Goal: Task Accomplishment & Management: Manage account settings

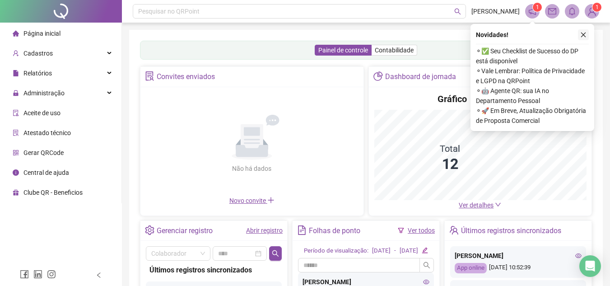
click at [581, 36] on icon "close" at bounding box center [583, 35] width 6 height 6
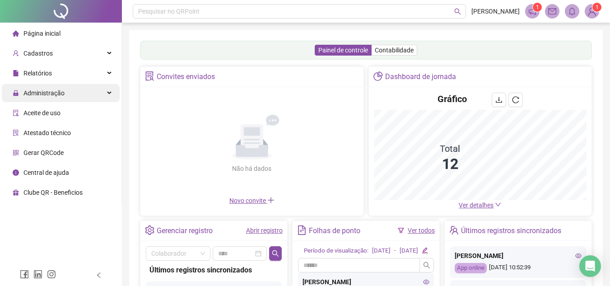
click at [109, 93] on icon at bounding box center [110, 93] width 5 height 0
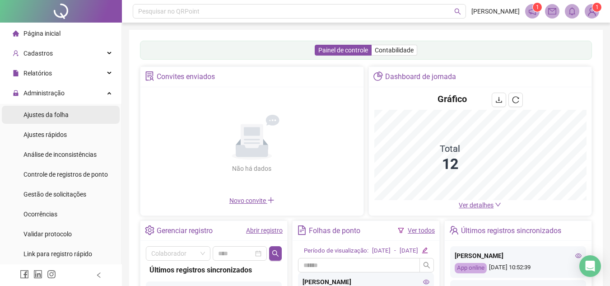
click at [64, 117] on span "Ajustes da folha" at bounding box center [45, 114] width 45 height 7
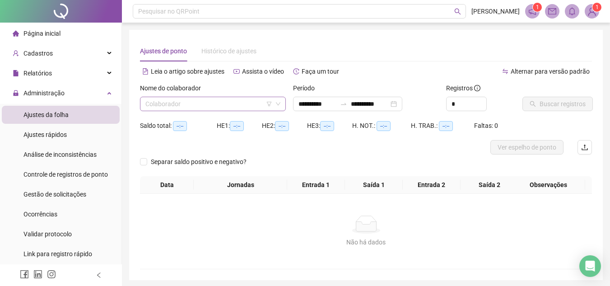
click at [208, 107] on input "search" at bounding box center [208, 104] width 127 height 14
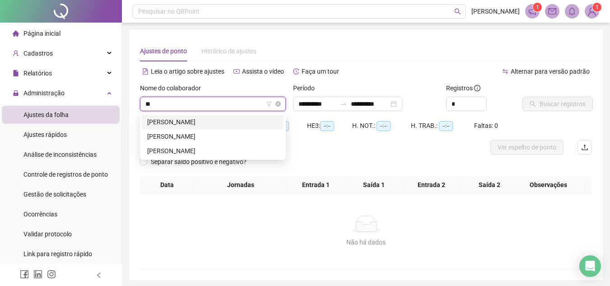
type input "*"
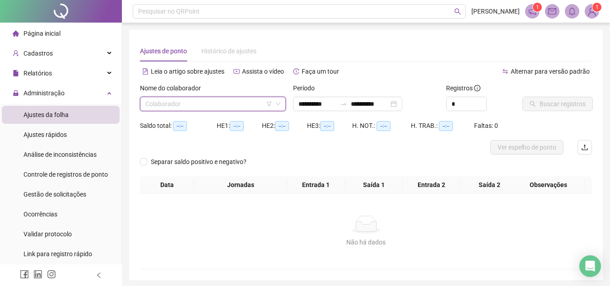
click at [229, 97] on input "search" at bounding box center [208, 104] width 127 height 14
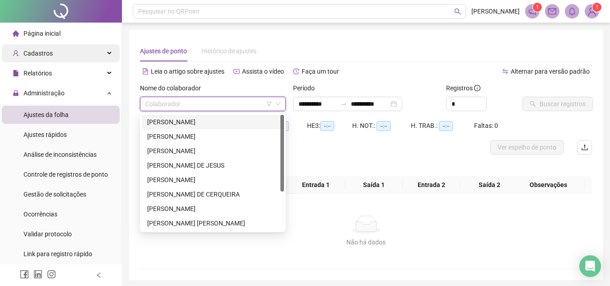
click at [95, 54] on div "Cadastros" at bounding box center [61, 53] width 118 height 18
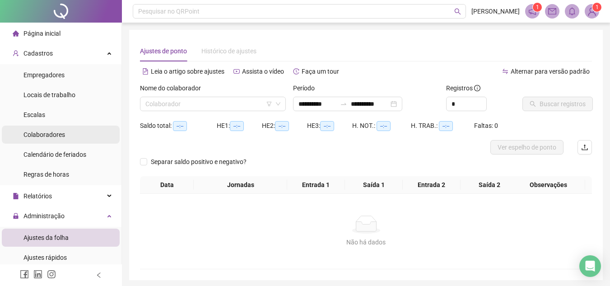
click at [60, 135] on span "Colaboradores" at bounding box center [44, 134] width 42 height 7
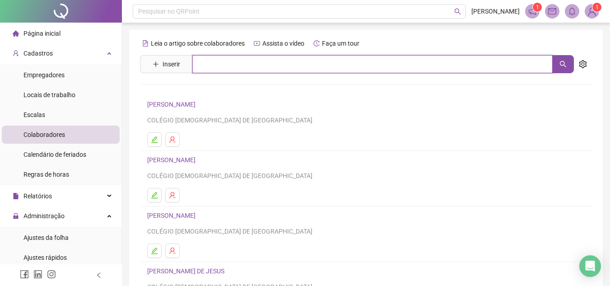
click at [224, 64] on input "text" at bounding box center [372, 64] width 360 height 18
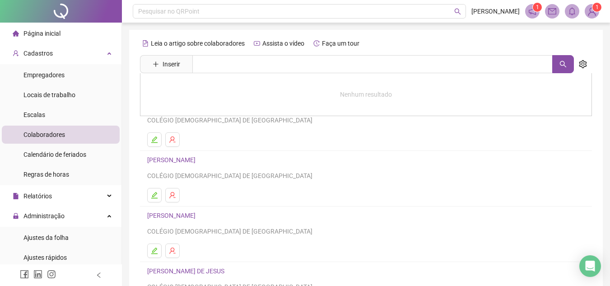
click at [191, 158] on link "[PERSON_NAME]" at bounding box center [172, 159] width 51 height 7
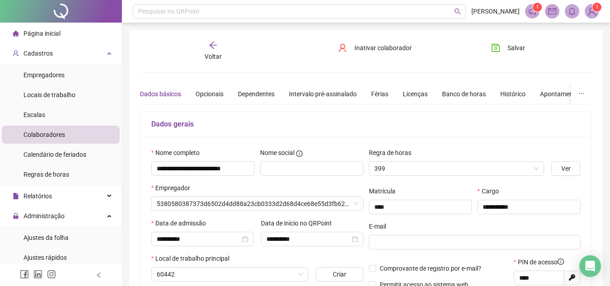
type input "*********"
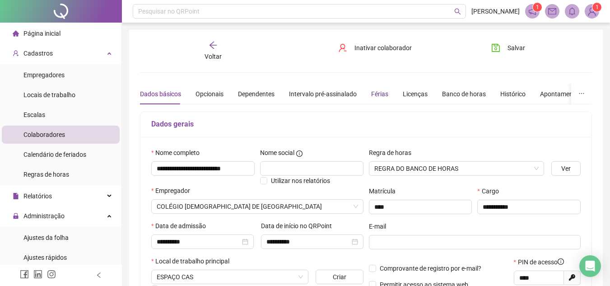
click at [379, 93] on div "Férias" at bounding box center [379, 94] width 17 height 10
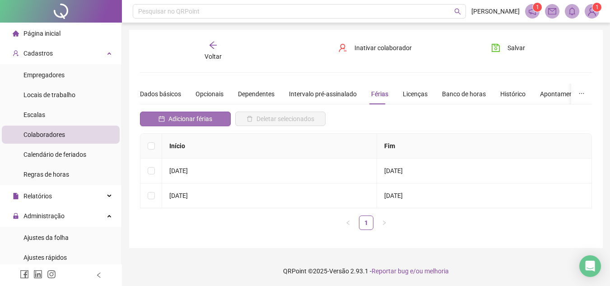
click at [198, 121] on span "Adicionar férias" at bounding box center [190, 119] width 44 height 10
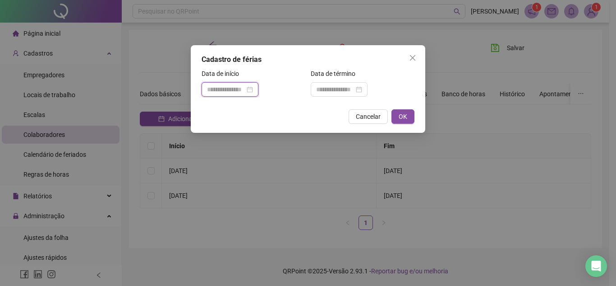
click at [223, 86] on input at bounding box center [226, 89] width 38 height 10
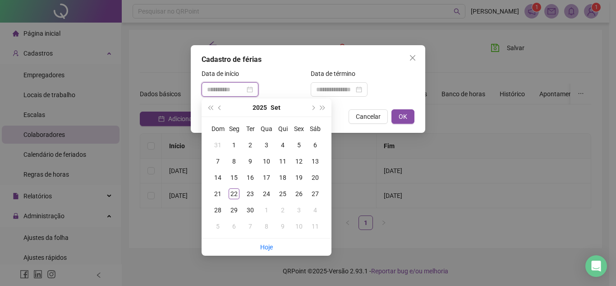
type input "**********"
click at [231, 196] on div "22" at bounding box center [234, 193] width 11 height 11
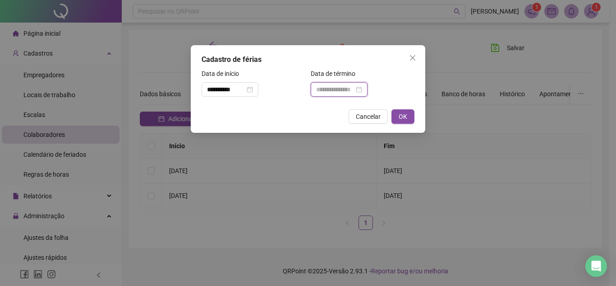
click at [335, 88] on input at bounding box center [335, 89] width 38 height 10
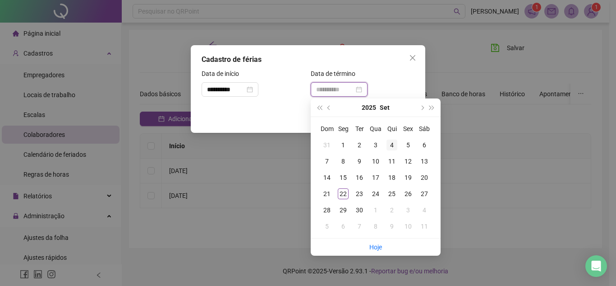
type input "**********"
click at [422, 103] on button "next-year" at bounding box center [422, 107] width 10 height 18
type input "**********"
click at [343, 161] on div "6" at bounding box center [343, 161] width 11 height 11
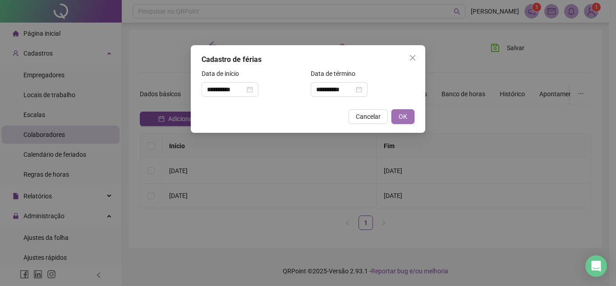
click at [398, 116] on button "OK" at bounding box center [403, 116] width 23 height 14
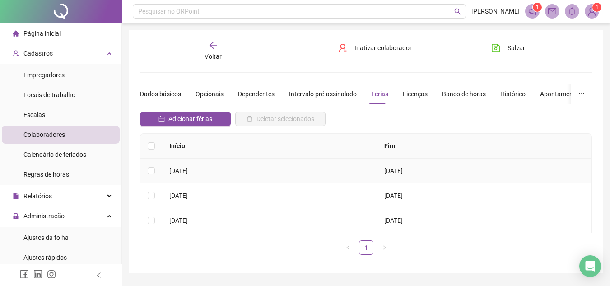
click at [150, 176] on td at bounding box center [151, 170] width 22 height 25
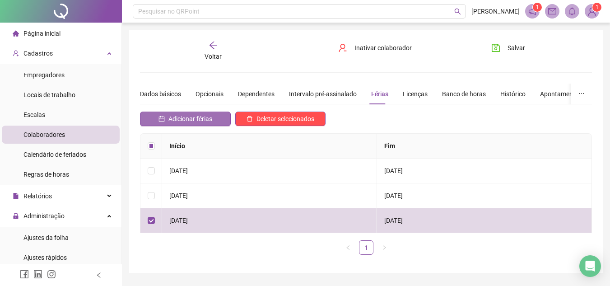
click at [191, 120] on span "Adicionar férias" at bounding box center [190, 119] width 44 height 10
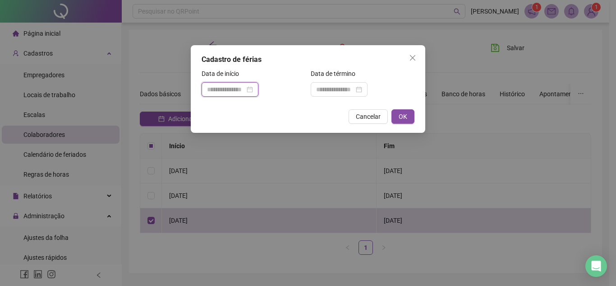
click at [235, 86] on input at bounding box center [226, 89] width 38 height 10
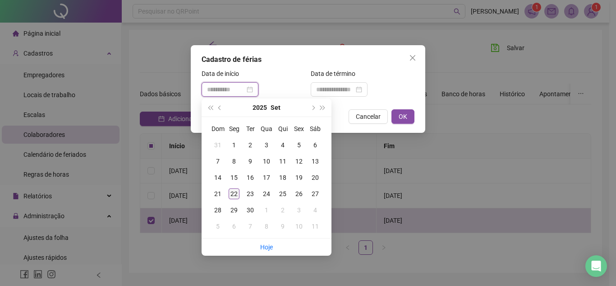
type input "**********"
click at [228, 193] on td "22" at bounding box center [234, 193] width 16 height 16
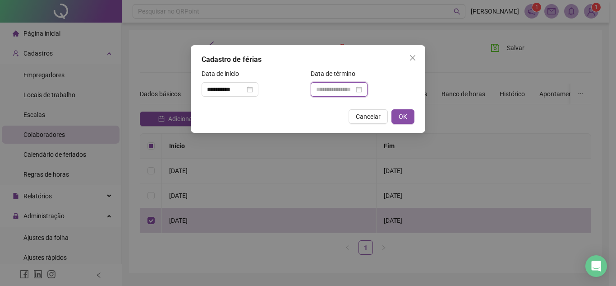
click at [333, 89] on input at bounding box center [335, 89] width 38 height 10
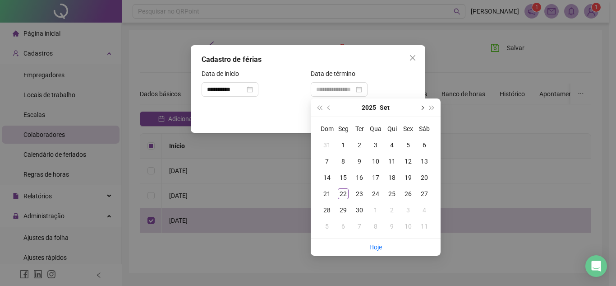
click at [421, 109] on button "next-year" at bounding box center [422, 107] width 10 height 18
type input "**********"
click at [347, 165] on div "6" at bounding box center [343, 161] width 11 height 11
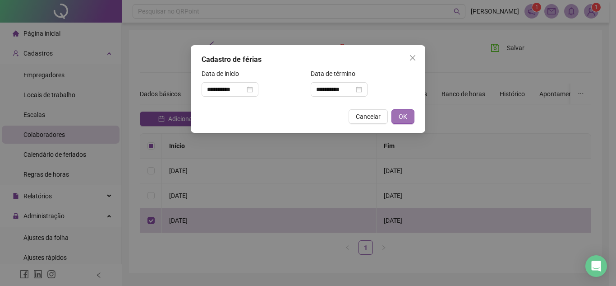
click at [403, 118] on span "OK" at bounding box center [403, 116] width 9 height 10
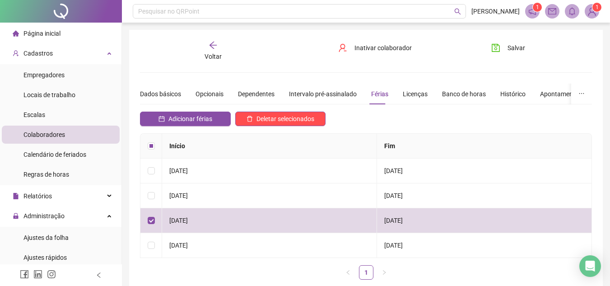
click at [519, 46] on span "Salvar" at bounding box center [516, 48] width 18 height 10
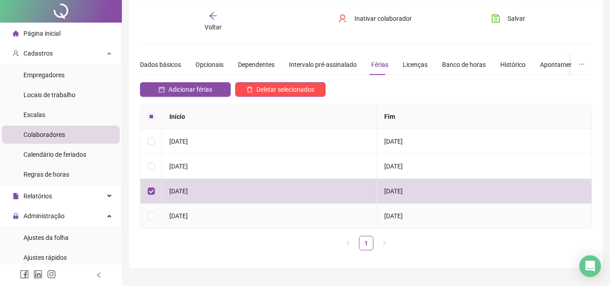
scroll to position [45, 0]
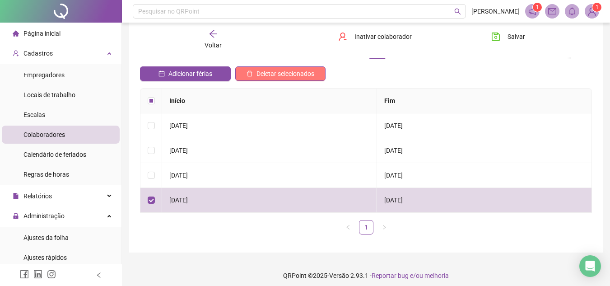
click at [305, 75] on span "Deletar selecionados" at bounding box center [285, 74] width 58 height 10
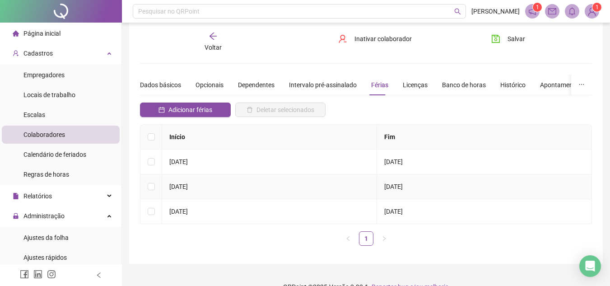
scroll to position [0, 0]
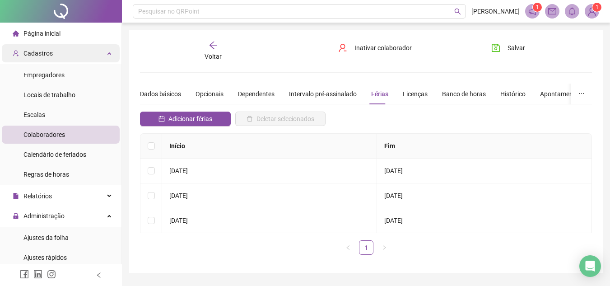
click at [103, 51] on div "Cadastros" at bounding box center [61, 53] width 118 height 18
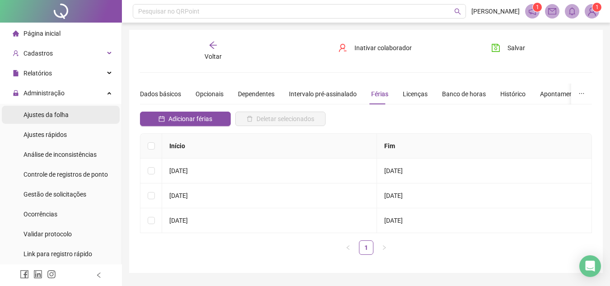
click at [84, 115] on li "Ajustes da folha" at bounding box center [61, 115] width 118 height 18
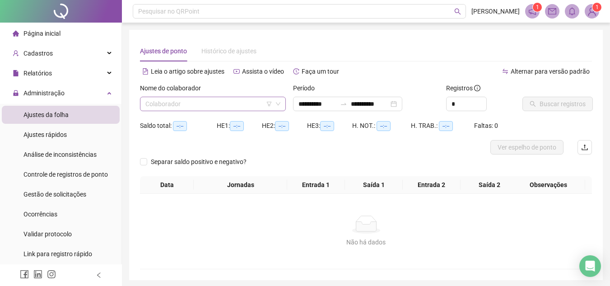
click at [177, 107] on input "search" at bounding box center [208, 104] width 127 height 14
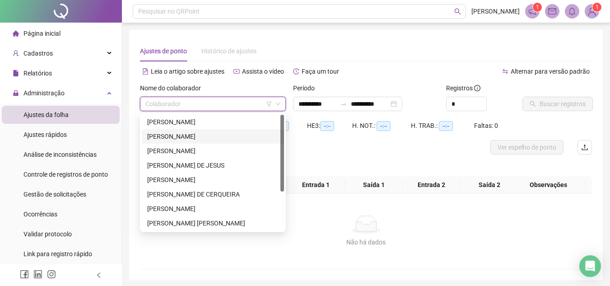
click at [172, 138] on div "[PERSON_NAME]" at bounding box center [212, 136] width 131 height 10
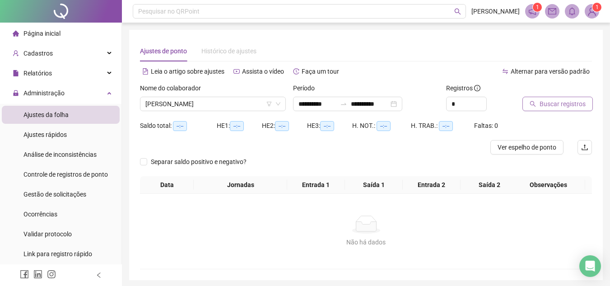
click at [563, 105] on span "Buscar registros" at bounding box center [562, 104] width 46 height 10
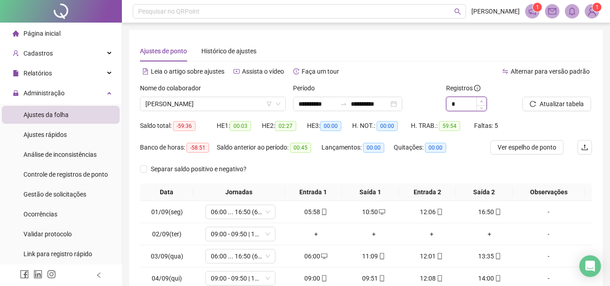
click at [481, 100] on icon "up" at bounding box center [481, 101] width 3 height 3
type input "*"
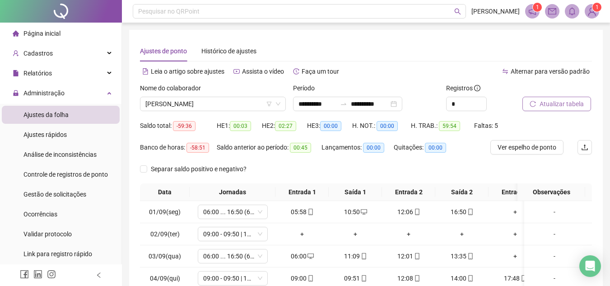
click at [530, 103] on icon "reload" at bounding box center [532, 104] width 6 height 6
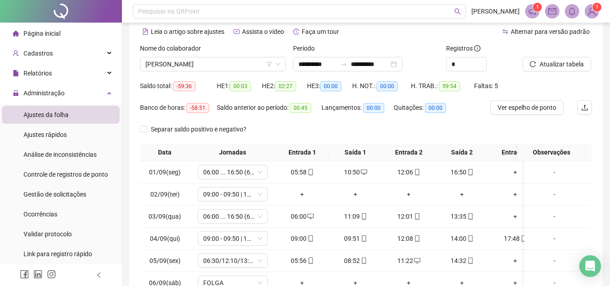
scroll to position [152, 0]
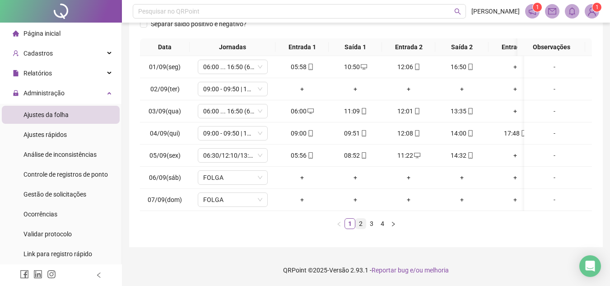
click at [362, 225] on link "2" at bounding box center [361, 223] width 10 height 10
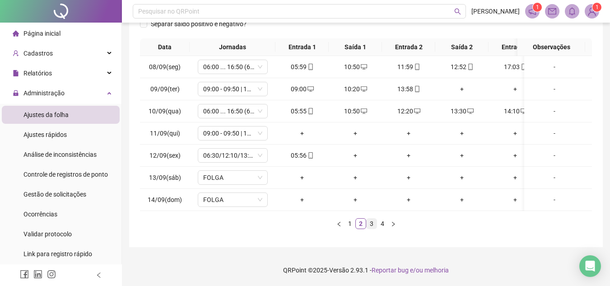
click at [374, 222] on link "3" at bounding box center [371, 223] width 10 height 10
click at [380, 223] on link "4" at bounding box center [382, 223] width 10 height 10
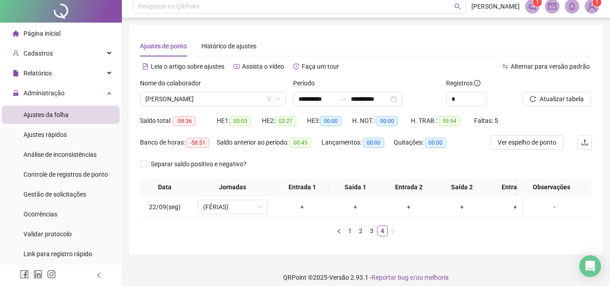
scroll to position [0, 0]
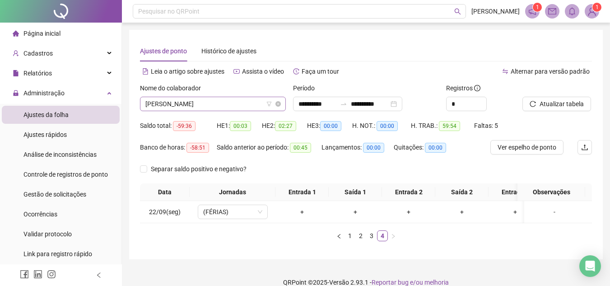
click at [240, 105] on span "[PERSON_NAME]" at bounding box center [212, 104] width 135 height 14
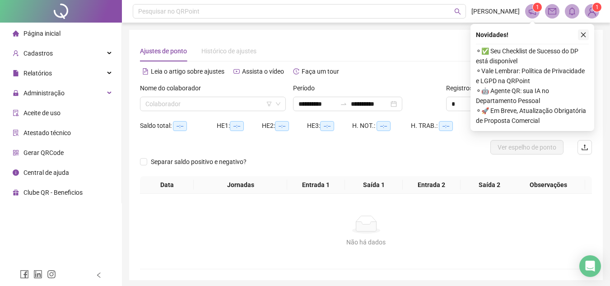
click at [586, 32] on button "button" at bounding box center [583, 34] width 11 height 11
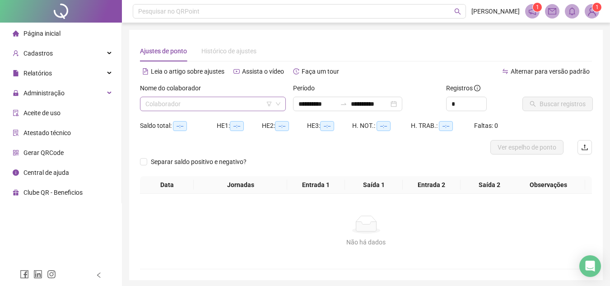
click at [208, 110] on input "search" at bounding box center [208, 104] width 127 height 14
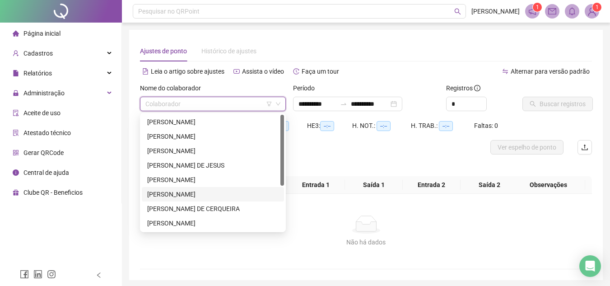
click at [190, 194] on div "[PERSON_NAME]" at bounding box center [212, 194] width 131 height 10
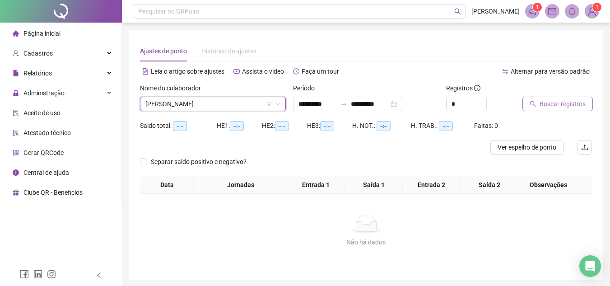
click at [565, 102] on span "Buscar registros" at bounding box center [562, 104] width 46 height 10
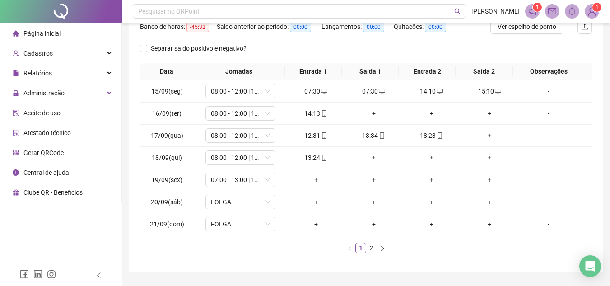
scroll to position [145, 0]
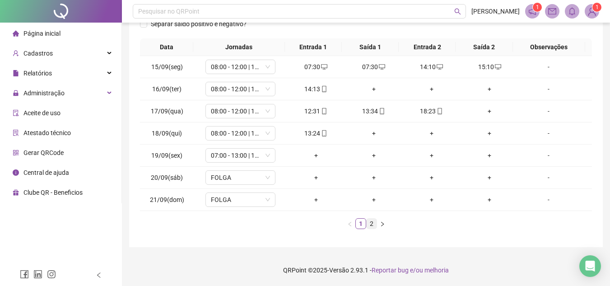
click at [368, 221] on link "2" at bounding box center [371, 223] width 10 height 10
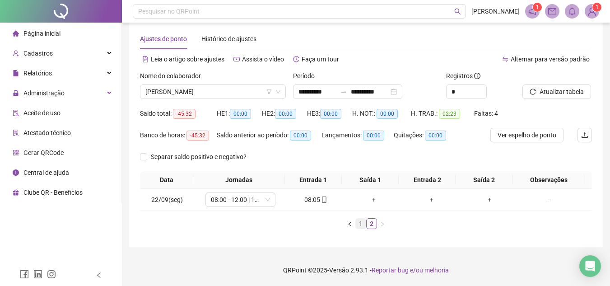
click at [361, 220] on link "1" at bounding box center [361, 223] width 10 height 10
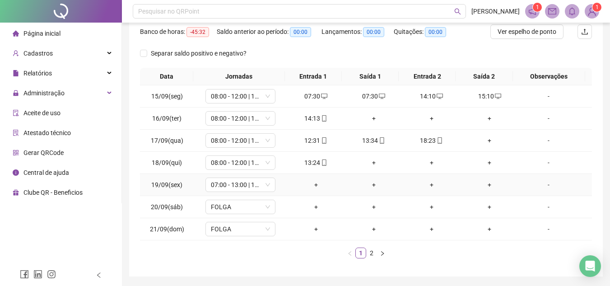
scroll to position [100, 0]
